Goal: Task Accomplishment & Management: Complete application form

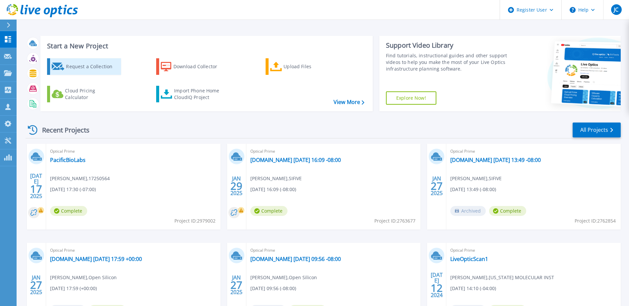
click at [103, 72] on div "Request a Collection" at bounding box center [92, 66] width 53 height 13
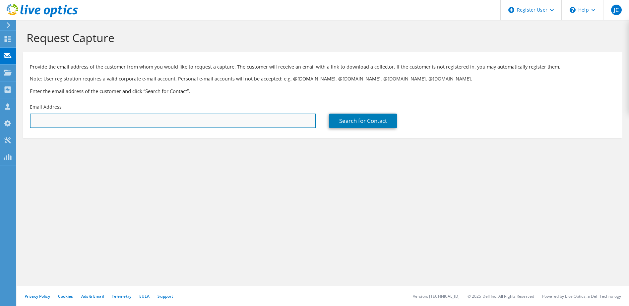
click at [100, 123] on input "text" at bounding box center [173, 121] width 286 height 15
click at [59, 122] on input "text" at bounding box center [173, 121] width 286 height 15
paste input "[EMAIL_ADDRESS][DOMAIN_NAME]"
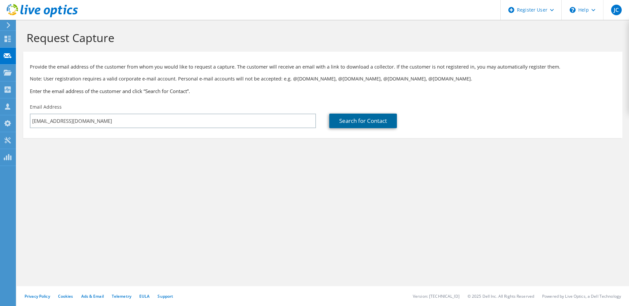
click at [368, 124] on link "Search for Contact" at bounding box center [363, 121] width 68 height 15
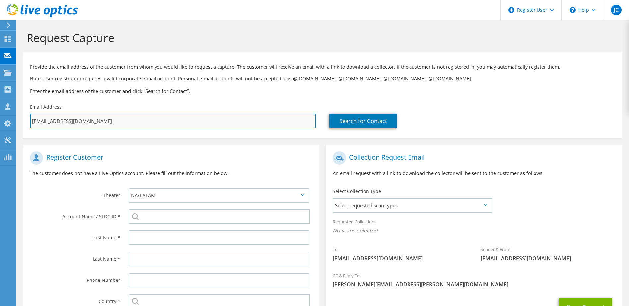
drag, startPoint x: 96, startPoint y: 121, endPoint x: 95, endPoint y: 124, distance: 3.3
click at [95, 121] on input "[EMAIL_ADDRESS][DOMAIN_NAME]" at bounding box center [173, 121] width 286 height 15
drag, startPoint x: 99, startPoint y: 123, endPoint x: 10, endPoint y: 120, distance: 89.5
click at [10, 120] on div "JC Dell User [PERSON_NAME] [PERSON_NAME][EMAIL_ADDRESS][PERSON_NAME][DOMAIN_NAM…" at bounding box center [314, 188] width 629 height 377
click at [95, 122] on input "[EMAIL_ADDRESS][DOMAIN_NAME]" at bounding box center [173, 121] width 286 height 15
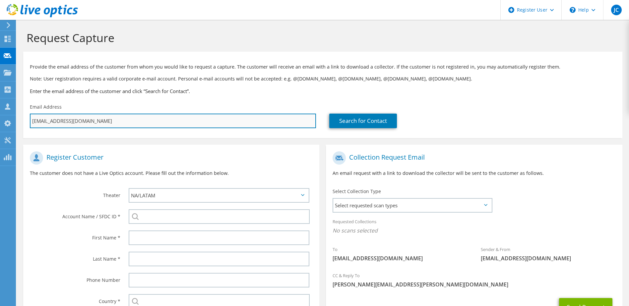
drag, startPoint x: 95, startPoint y: 122, endPoint x: 32, endPoint y: 120, distance: 63.7
click at [32, 120] on input "[EMAIL_ADDRESS][DOMAIN_NAME]" at bounding box center [173, 121] width 286 height 15
paste input "luminareconsulting"
type input "[EMAIL_ADDRESS][DOMAIN_NAME]"
type input "Select"
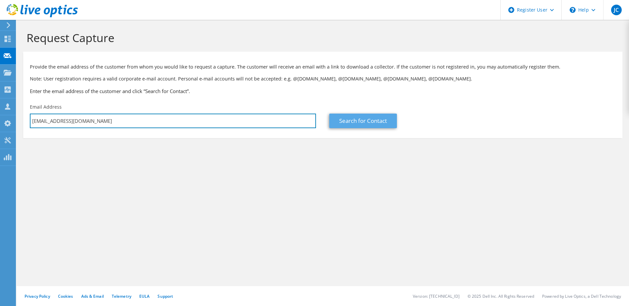
type input "[EMAIL_ADDRESS][DOMAIN_NAME]"
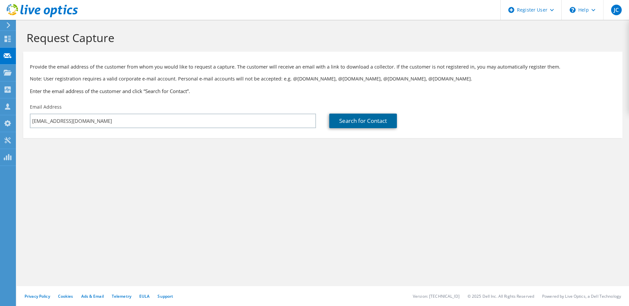
click at [378, 122] on link "Search for Contact" at bounding box center [363, 121] width 68 height 15
type input "LUMINARE CONSULTING"
type input "[PERSON_NAME]"
type input "[GEOGRAPHIC_DATA]"
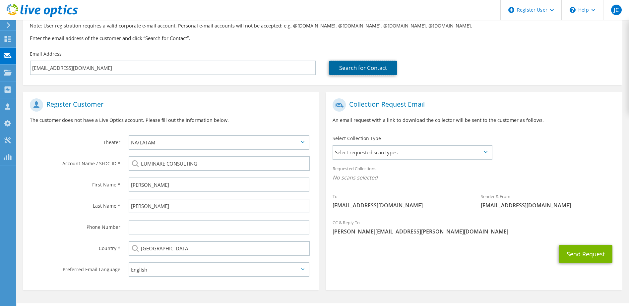
scroll to position [37, 0]
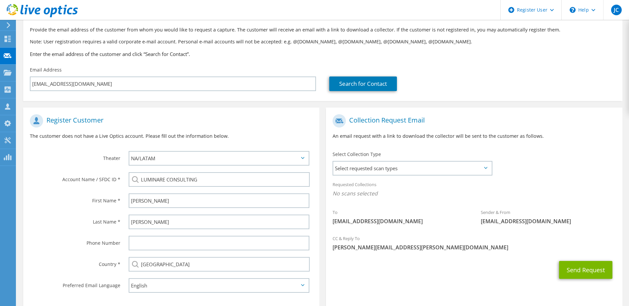
click at [486, 169] on icon at bounding box center [485, 168] width 3 height 2
click at [486, 167] on span "Select requested scan types" at bounding box center [412, 168] width 158 height 13
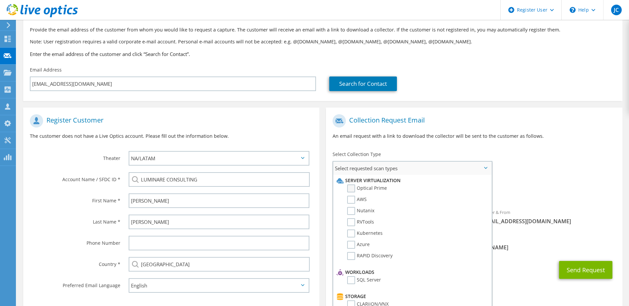
click at [354, 188] on label "Optical Prime" at bounding box center [367, 189] width 40 height 8
click at [0, 0] on input "Optical Prime" at bounding box center [0, 0] width 0 height 0
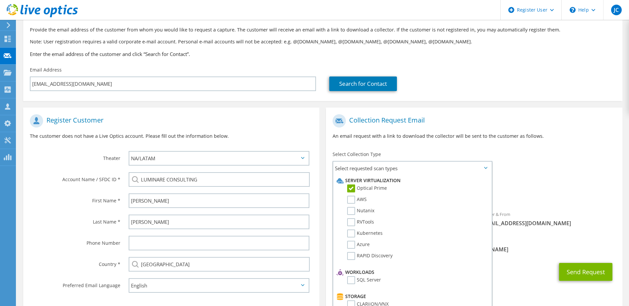
click at [519, 164] on div "To [EMAIL_ADDRESS][DOMAIN_NAME] Sender & From [EMAIL_ADDRESS][DOMAIN_NAME]" at bounding box center [474, 172] width 296 height 123
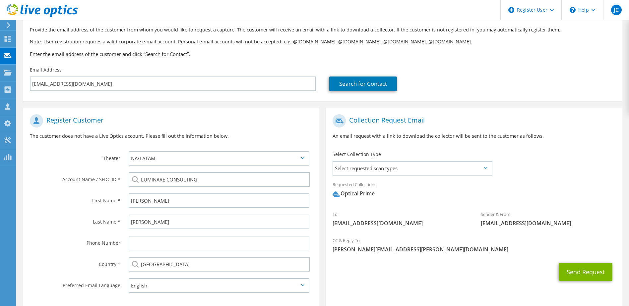
drag, startPoint x: 248, startPoint y: 129, endPoint x: 254, endPoint y: 122, distance: 9.6
click at [248, 129] on div "Register Customer The customer does not have a Live Optics account. Please fill…" at bounding box center [171, 129] width 296 height 37
drag, startPoint x: 255, startPoint y: 124, endPoint x: 259, endPoint y: 122, distance: 3.7
click at [255, 125] on h1 "Register Customer" at bounding box center [169, 120] width 279 height 13
click at [261, 125] on h1 "Register Customer" at bounding box center [169, 120] width 279 height 13
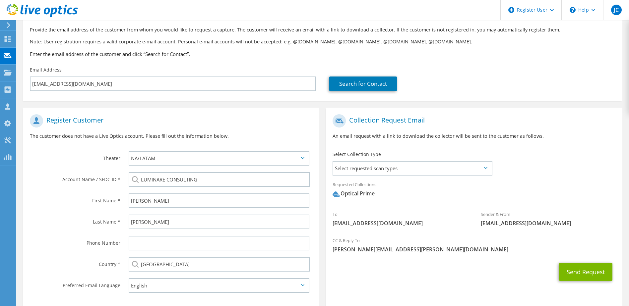
click at [260, 125] on h1 "Register Customer" at bounding box center [169, 120] width 279 height 13
click at [254, 133] on p "The customer does not have a Live Optics account. Please fill out the informati…" at bounding box center [171, 136] width 283 height 7
click at [259, 135] on p "The customer does not have a Live Optics account. Please fill out the informati…" at bounding box center [171, 136] width 283 height 7
drag, startPoint x: 453, startPoint y: 54, endPoint x: 475, endPoint y: 97, distance: 48.6
click at [475, 97] on section "Provide the email address of the customer from whom you would like to request a…" at bounding box center [322, 58] width 599 height 87
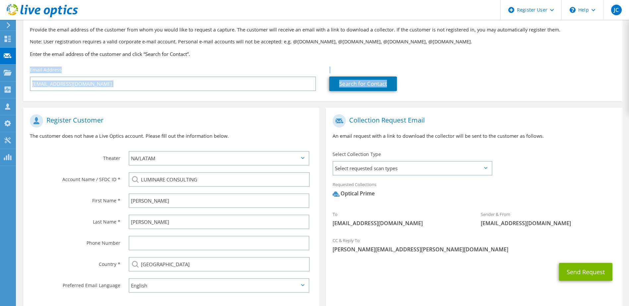
click at [552, 56] on h3 "Enter the email address of the customer and click “Search for Contact”." at bounding box center [323, 53] width 586 height 7
drag, startPoint x: 498, startPoint y: 40, endPoint x: 501, endPoint y: 103, distance: 62.4
click at [501, 103] on section "Request Capture Provide the email address of the customer from whom you would l…" at bounding box center [323, 161] width 612 height 357
drag, startPoint x: 501, startPoint y: 103, endPoint x: 507, endPoint y: 100, distance: 6.1
click at [506, 100] on section "Provide the email address of the customer from whom you would like to request a…" at bounding box center [322, 58] width 599 height 87
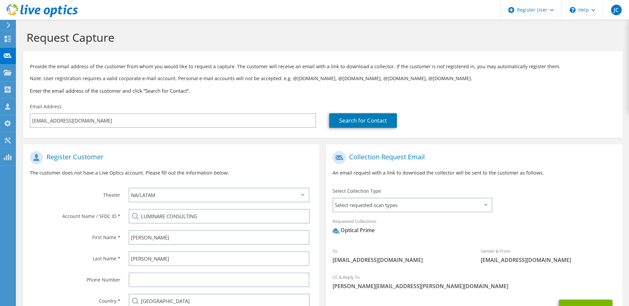
scroll to position [0, 0]
drag, startPoint x: 414, startPoint y: 262, endPoint x: 333, endPoint y: 262, distance: 80.9
click at [333, 262] on span "[EMAIL_ADDRESS][DOMAIN_NAME]" at bounding box center [400, 260] width 135 height 7
copy span "[EMAIL_ADDRESS][DOMAIN_NAME]"
